Goal: Find specific fact: Find specific fact

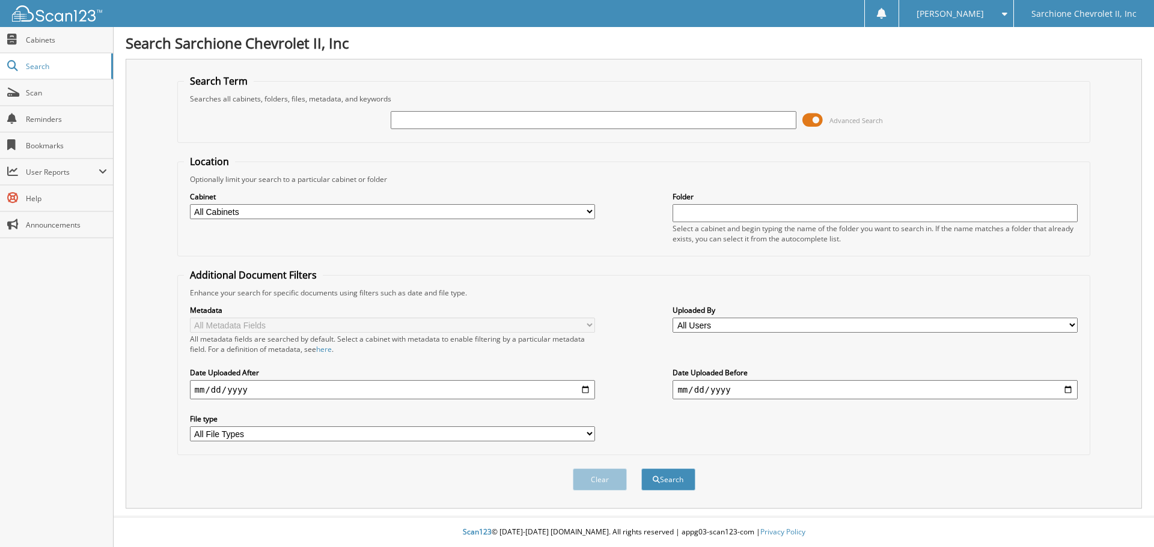
click at [443, 123] on input "text" at bounding box center [593, 120] width 405 height 18
type input "95330"
click at [641, 469] on button "Search" at bounding box center [668, 480] width 54 height 22
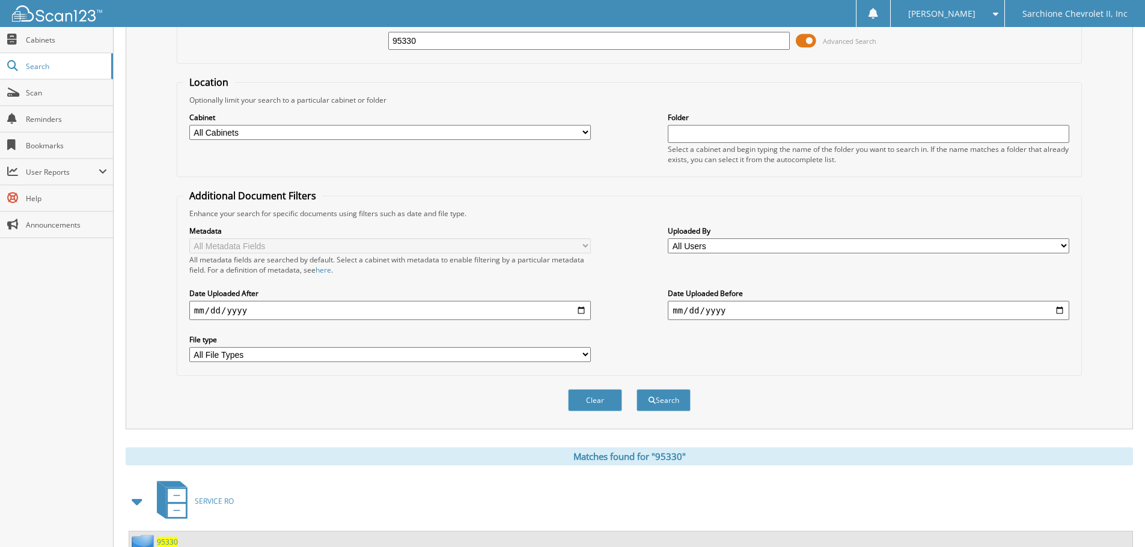
scroll to position [191, 0]
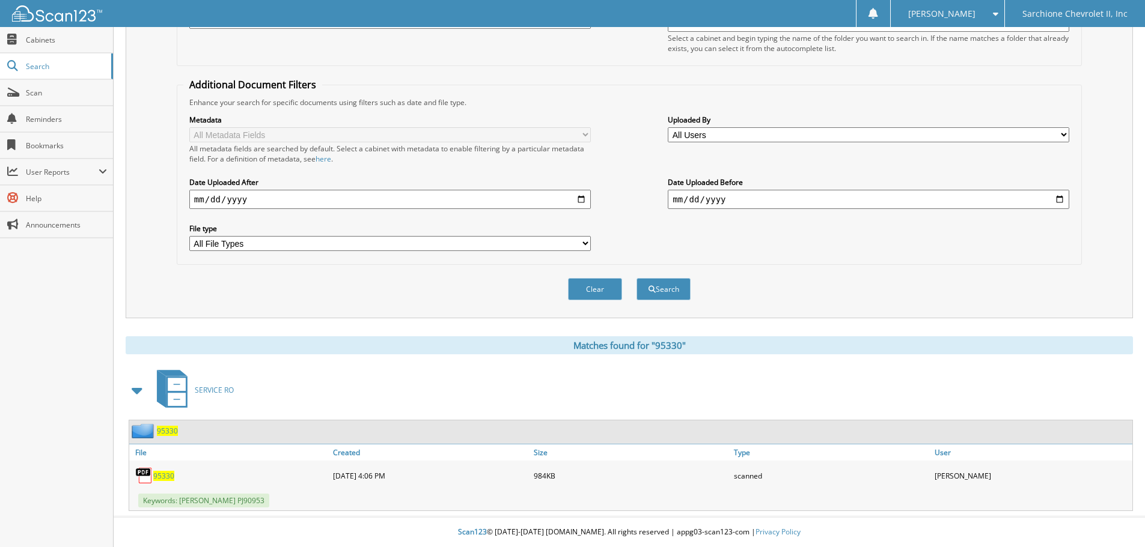
click at [152, 465] on div "95330" at bounding box center [229, 476] width 201 height 24
click at [169, 478] on span "95330" at bounding box center [163, 476] width 21 height 10
